Goal: Information Seeking & Learning: Learn about a topic

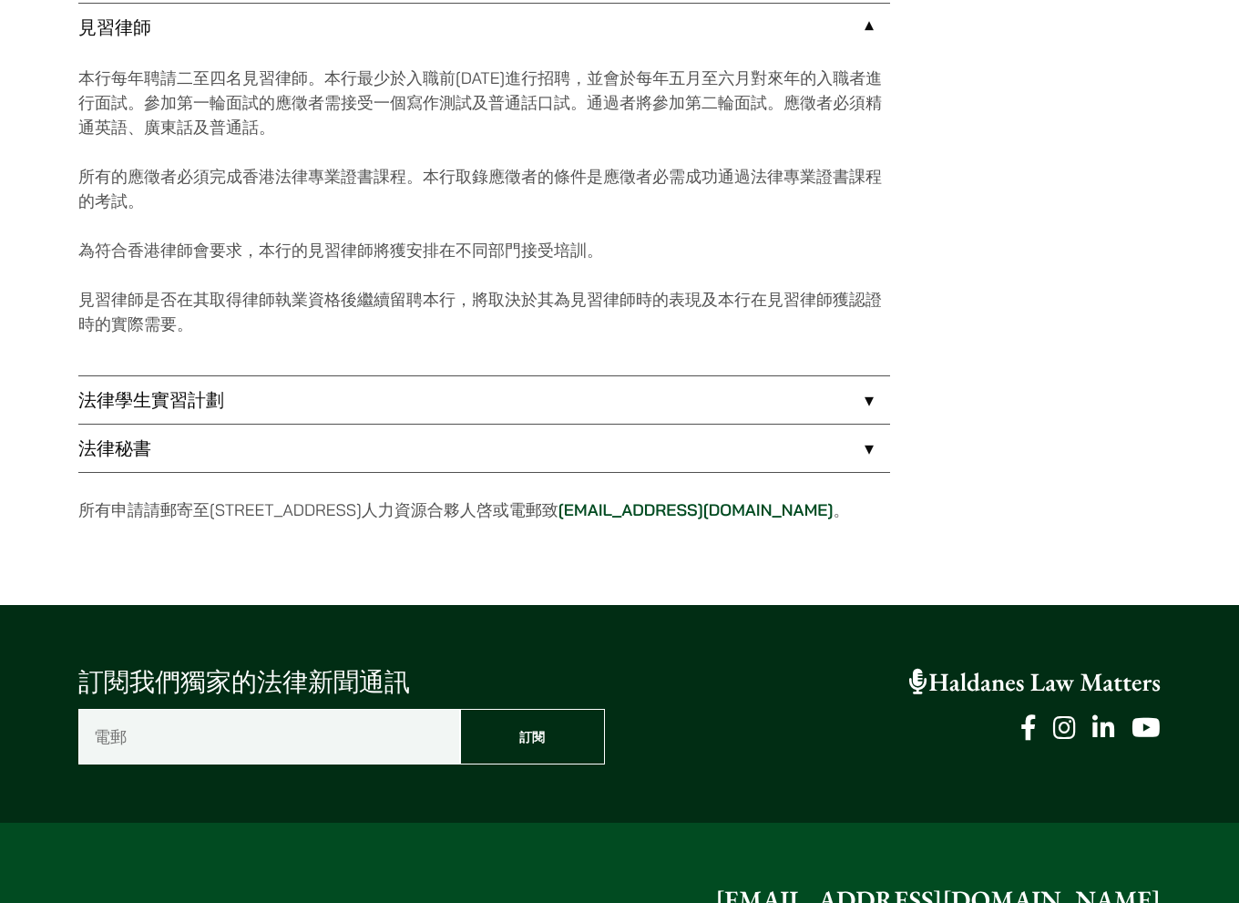
scroll to position [1653, 0]
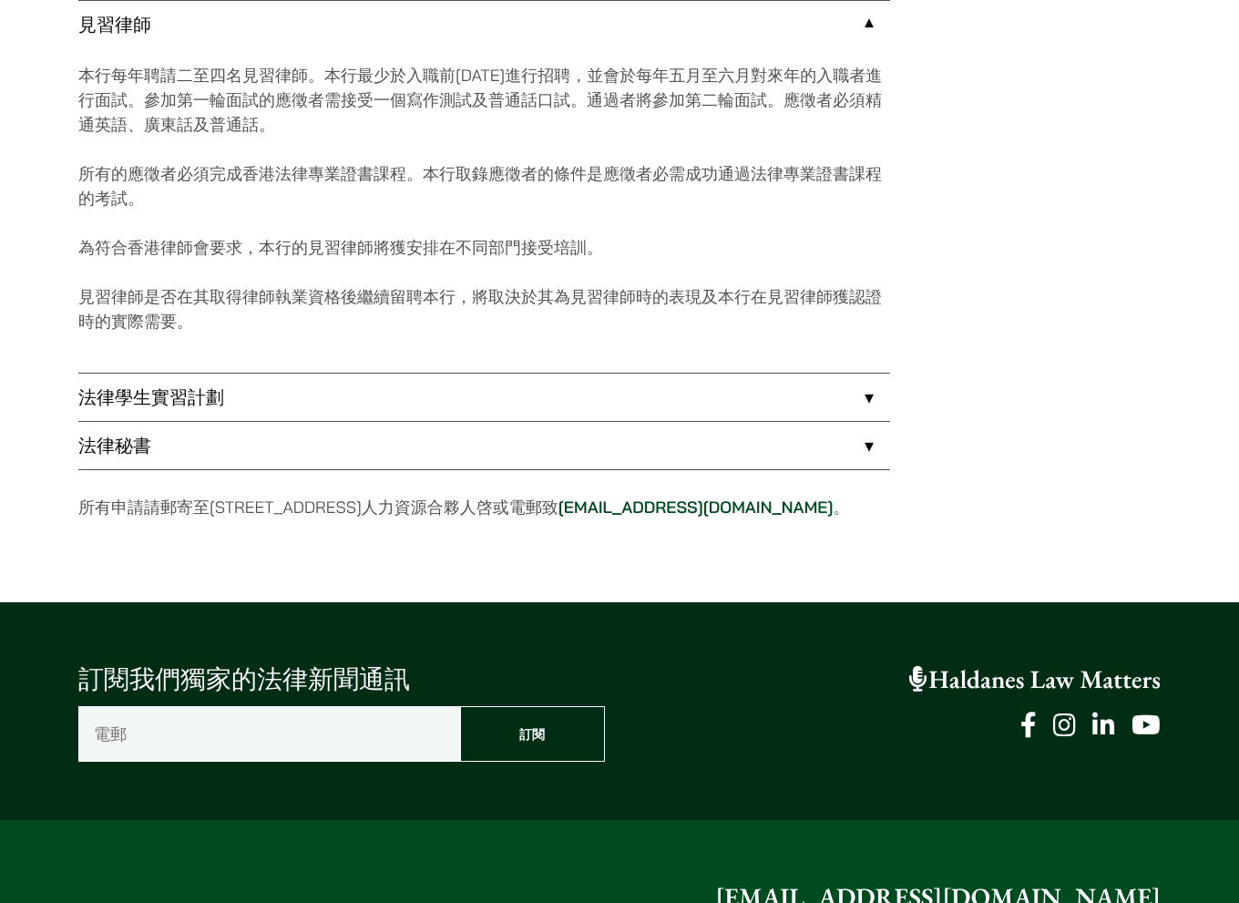
click at [494, 400] on link "法律學生實習計劃" at bounding box center [484, 397] width 812 height 47
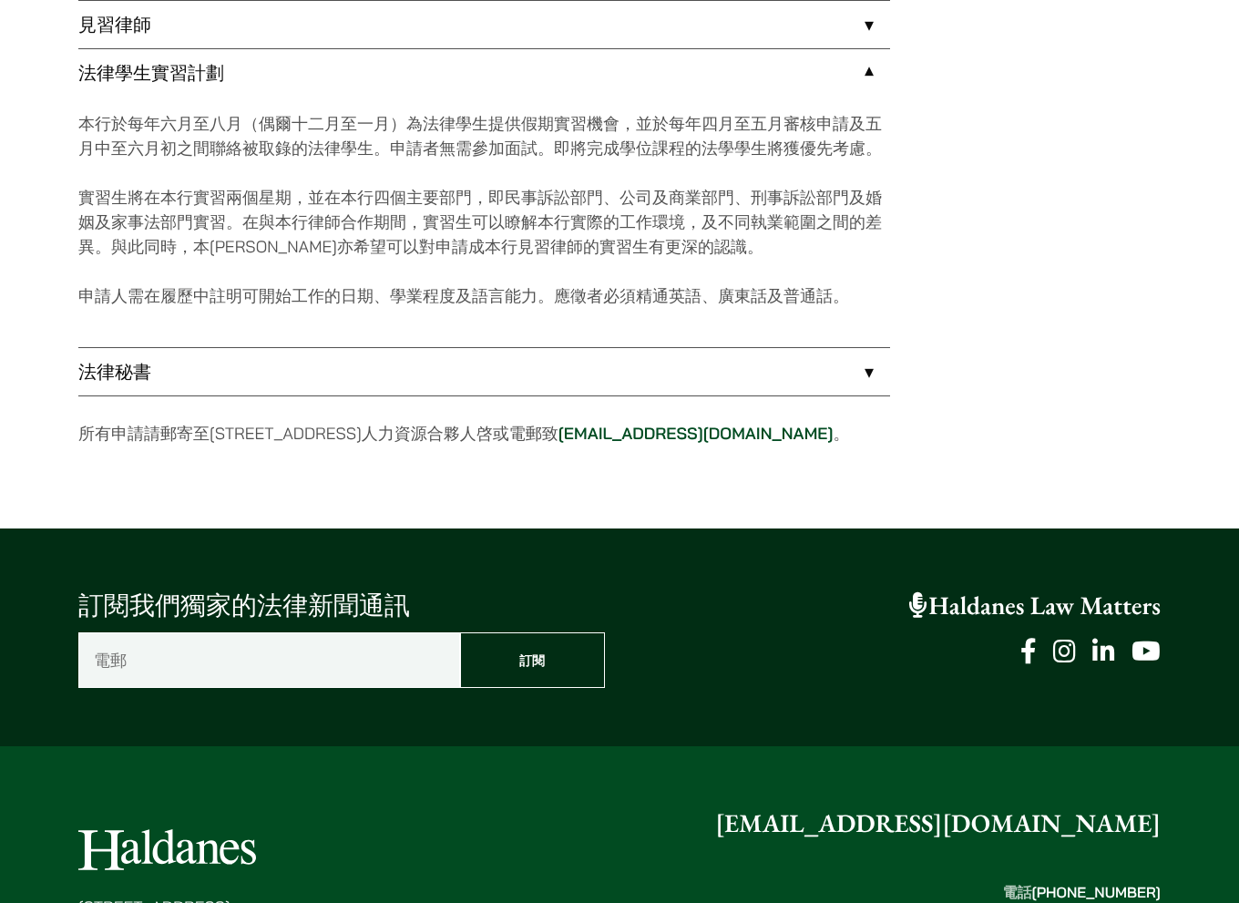
click at [498, 369] on link "法律秘書" at bounding box center [484, 371] width 812 height 47
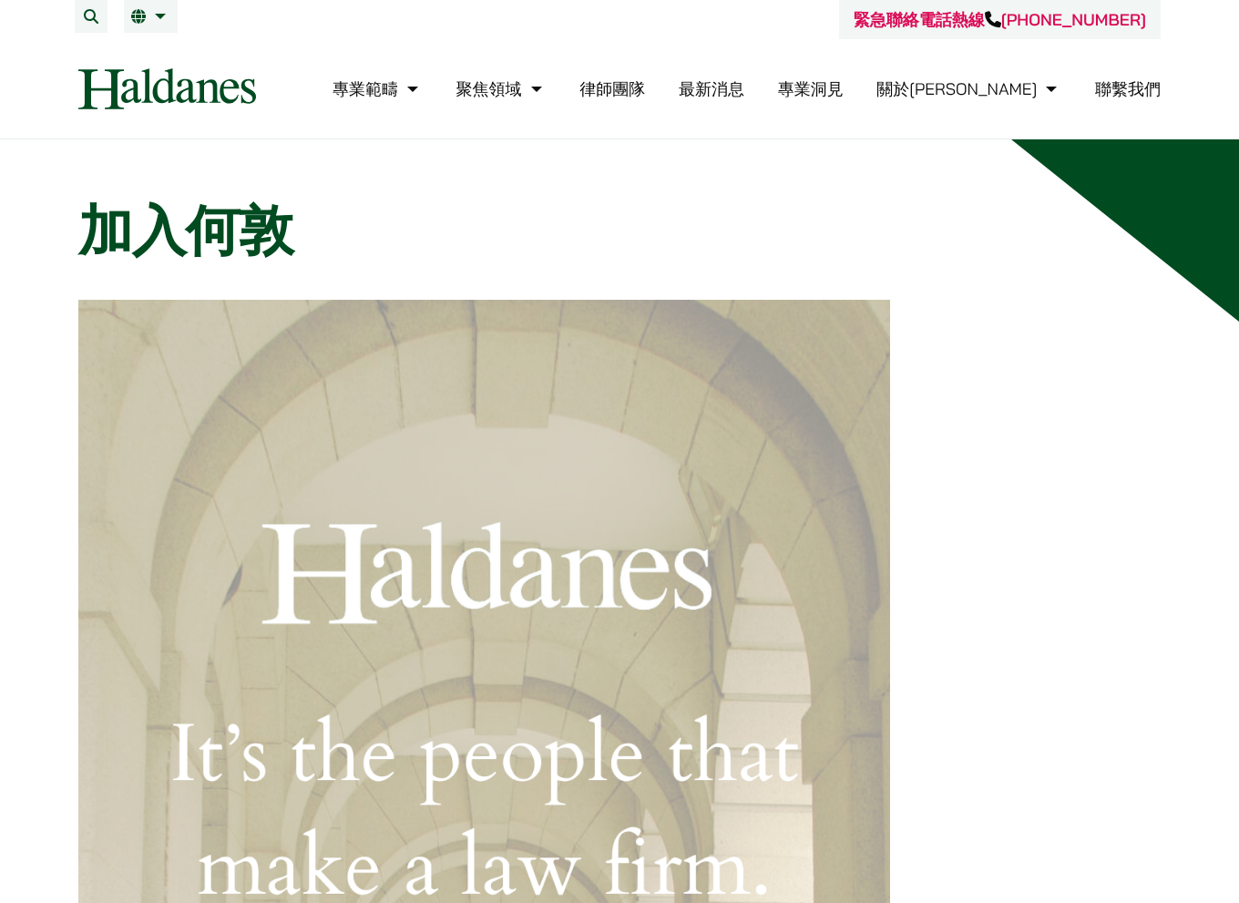
click at [645, 90] on link "律師團隊" at bounding box center [613, 88] width 66 height 21
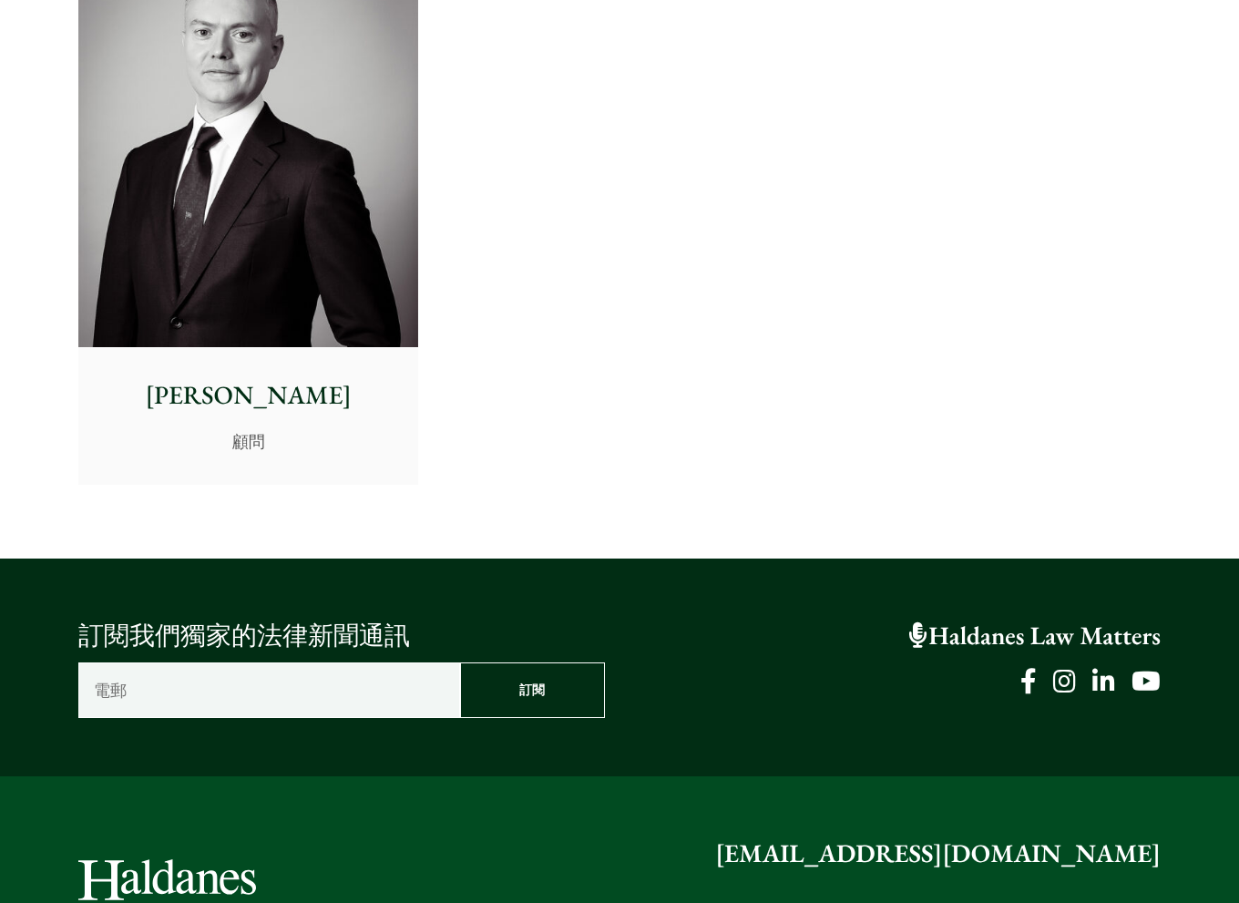
scroll to position [10043, 0]
